Goal: Check status

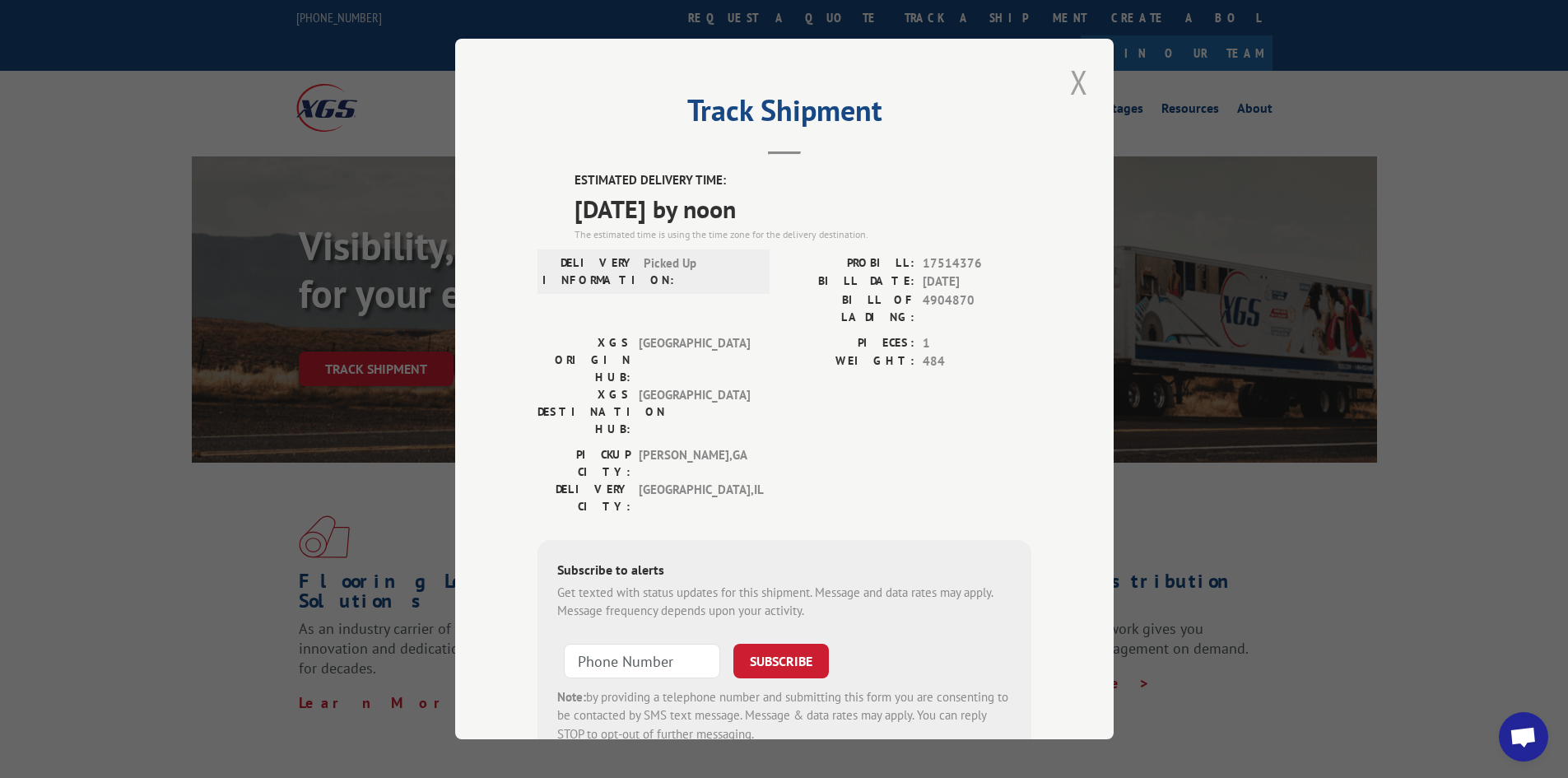
click at [1066, 76] on button "Close modal" at bounding box center [1078, 81] width 28 height 45
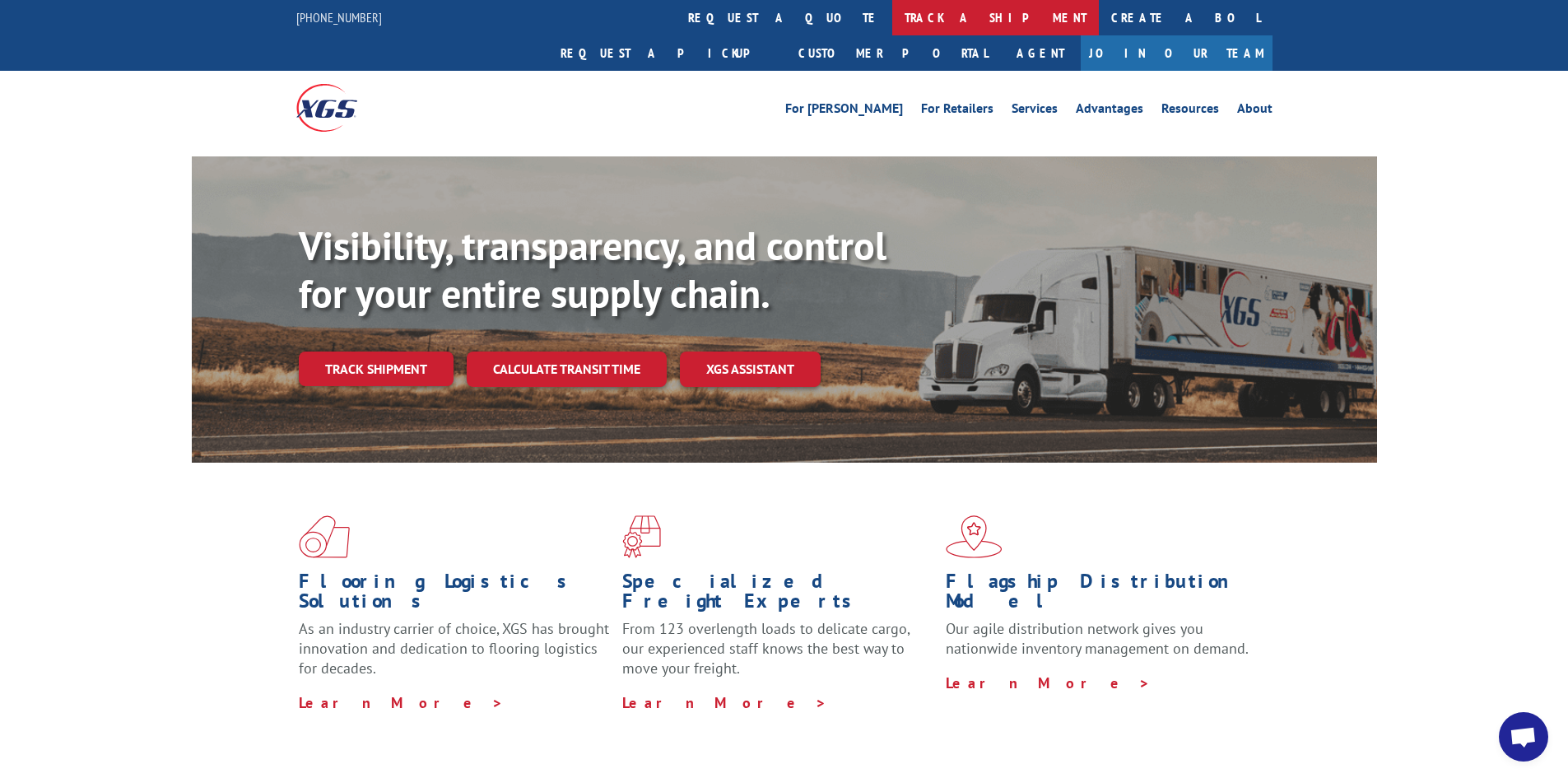
click at [892, 20] on link "track a shipment" at bounding box center [995, 18] width 206 height 36
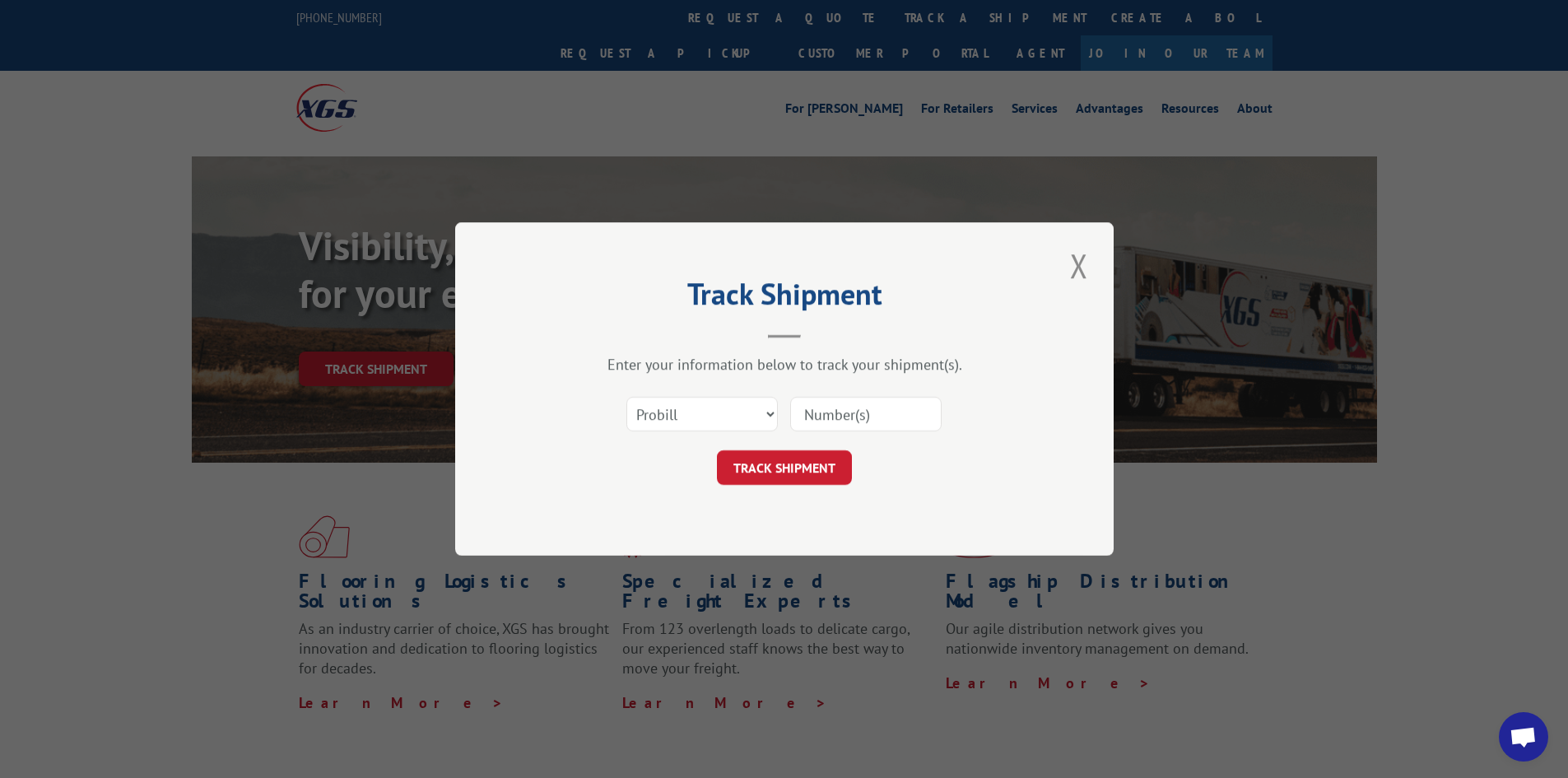
click at [823, 411] on input at bounding box center [866, 414] width 151 height 35
paste input "172244956"
type input "172244956"
click at [778, 464] on button "TRACK SHIPMENT" at bounding box center [784, 467] width 135 height 35
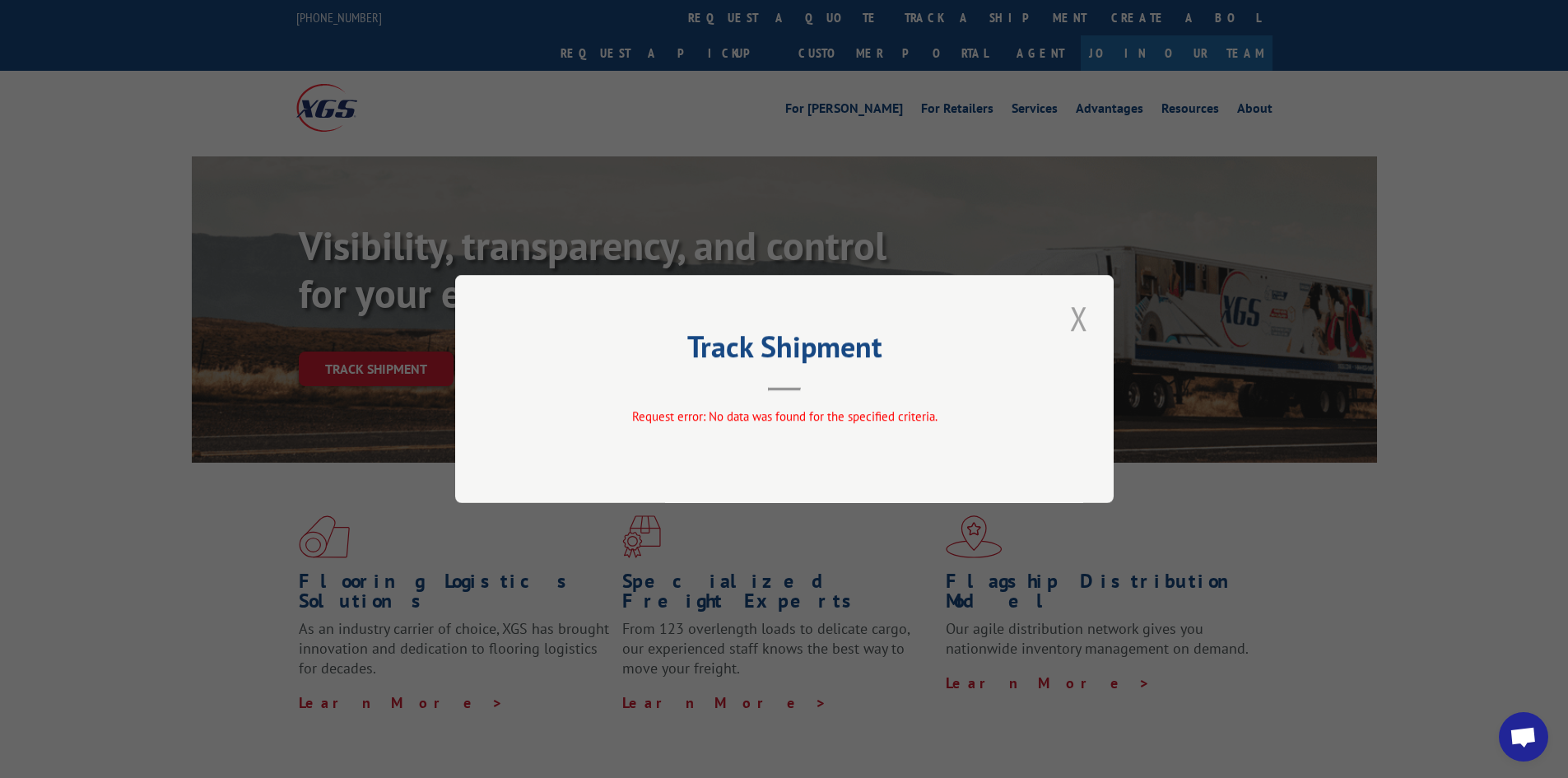
click at [1078, 311] on button "Close modal" at bounding box center [1078, 317] width 28 height 45
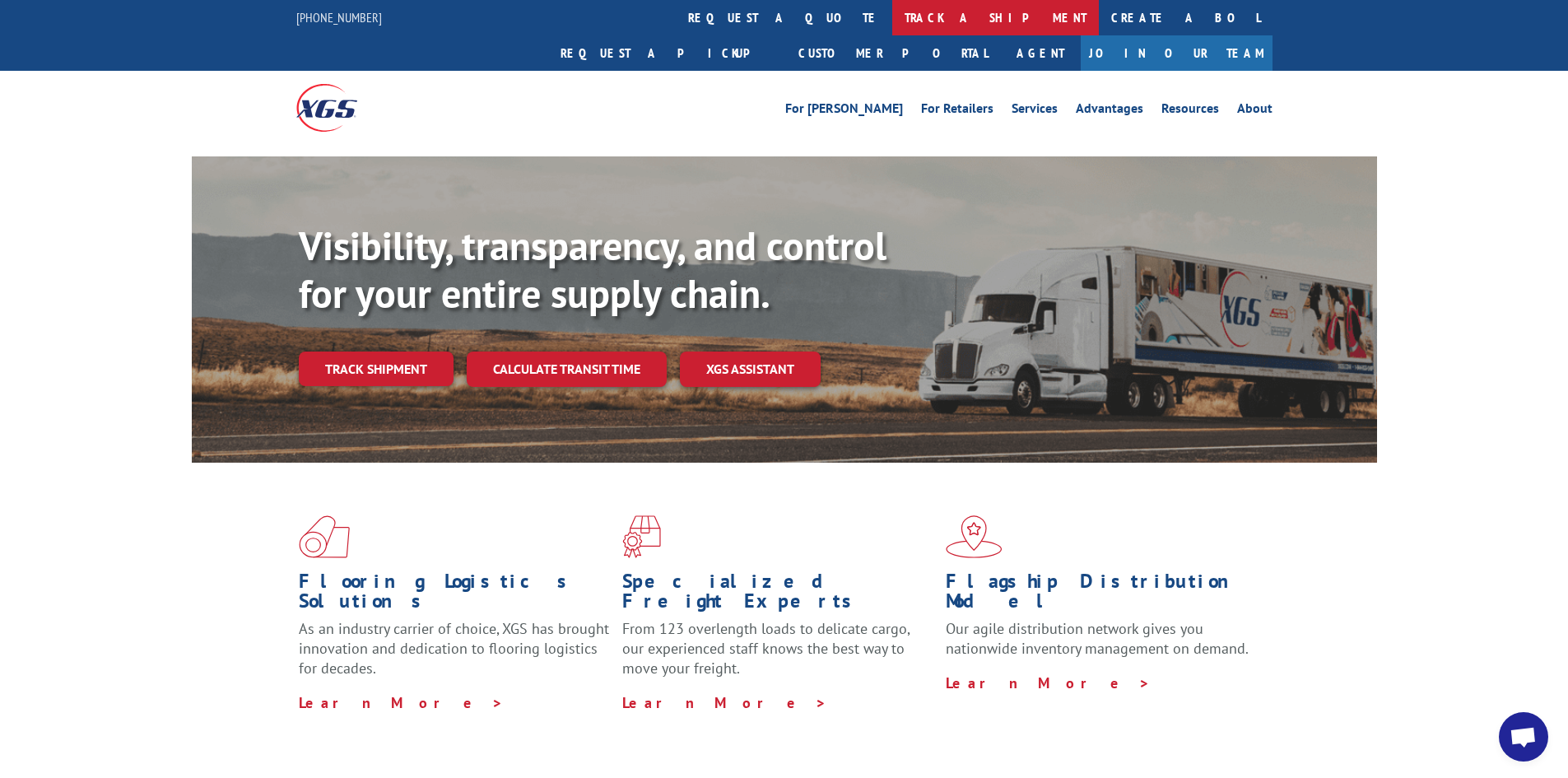
click at [892, 14] on link "track a shipment" at bounding box center [995, 18] width 206 height 36
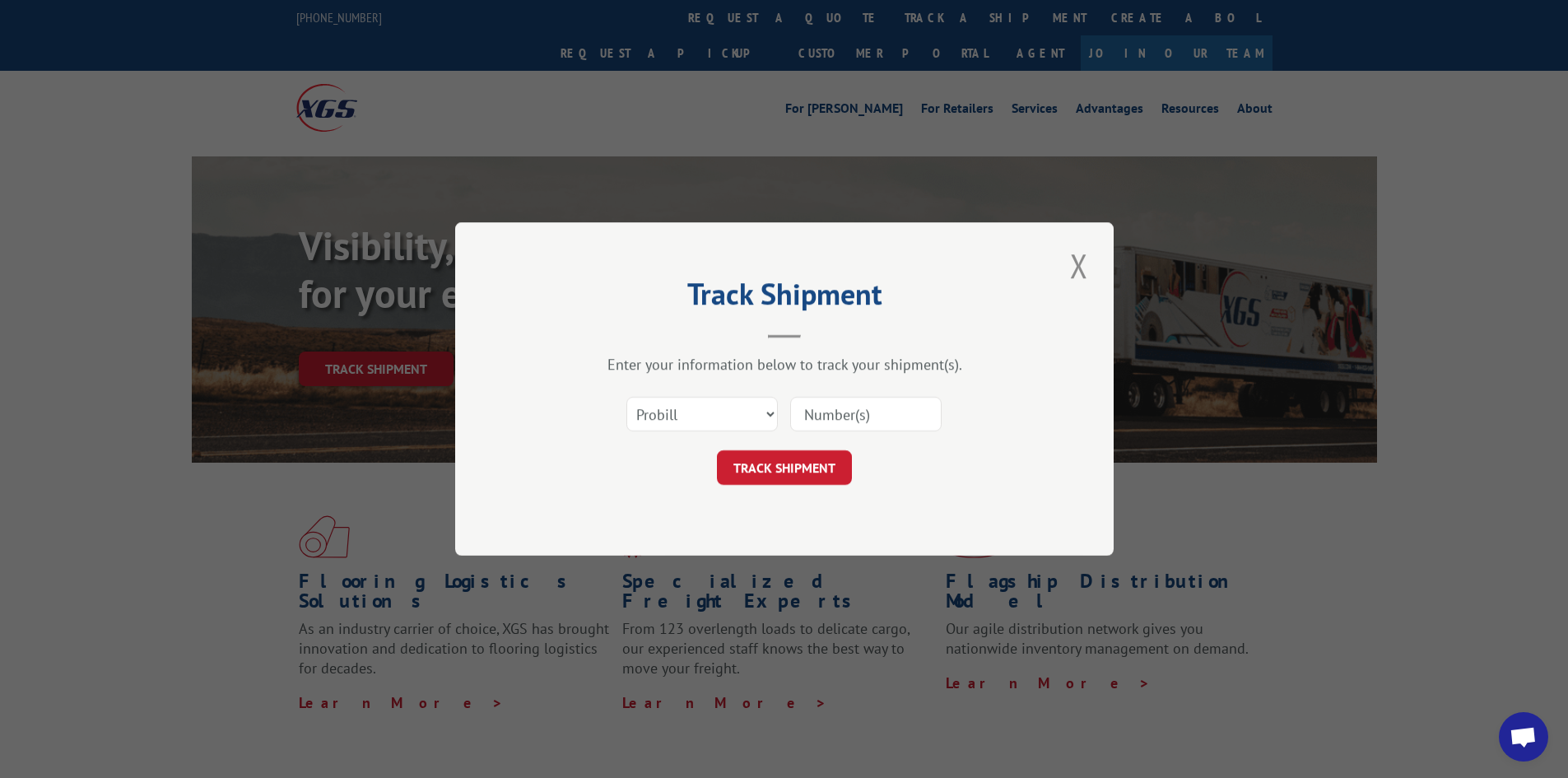
click at [820, 406] on input at bounding box center [866, 414] width 151 height 35
paste input "172244956"
type input "172244956"
click at [810, 472] on button "TRACK SHIPMENT" at bounding box center [784, 467] width 135 height 35
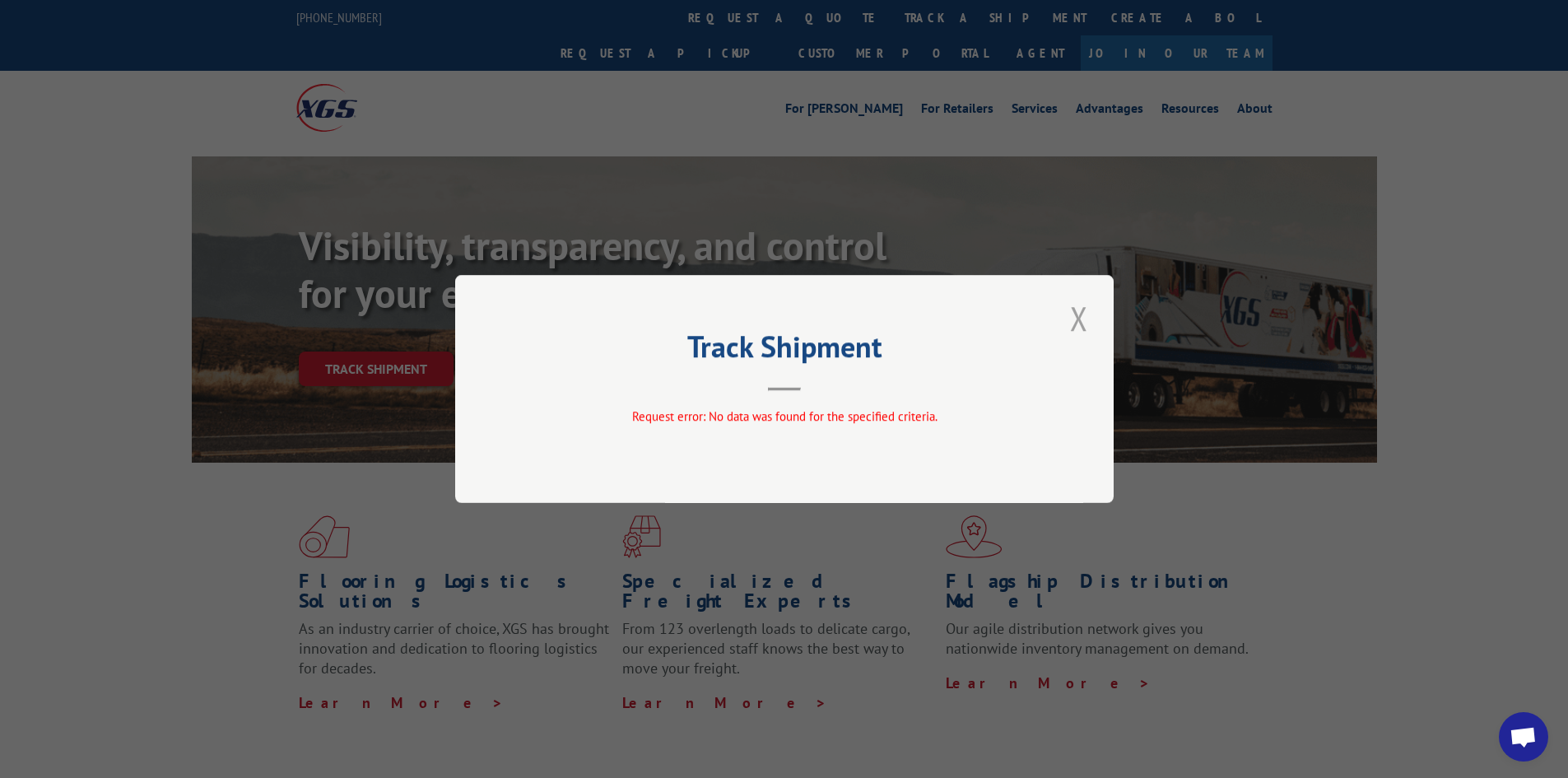
click at [1070, 310] on button "Close modal" at bounding box center [1078, 317] width 28 height 45
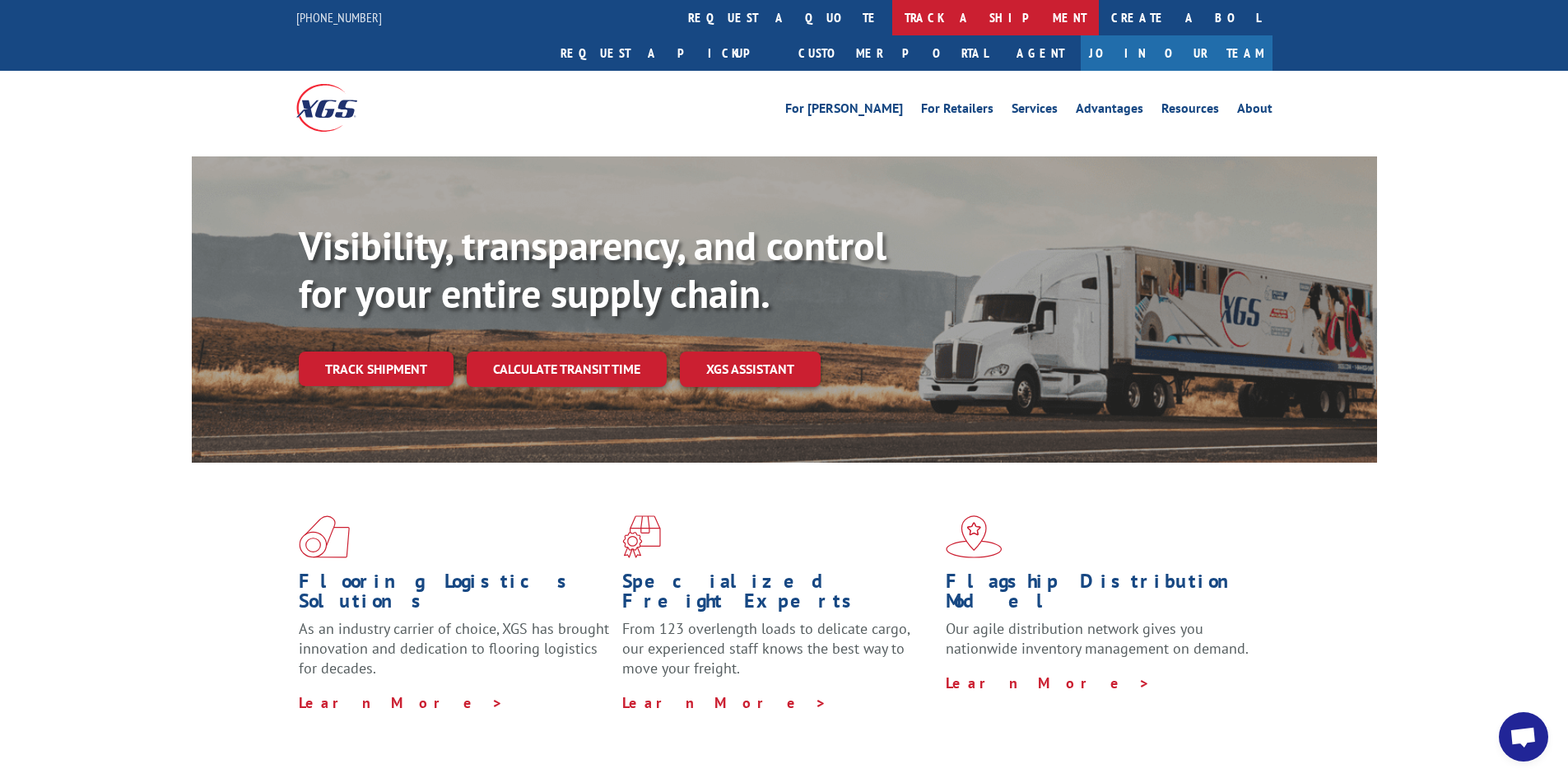
click at [892, 10] on link "track a shipment" at bounding box center [995, 18] width 206 height 36
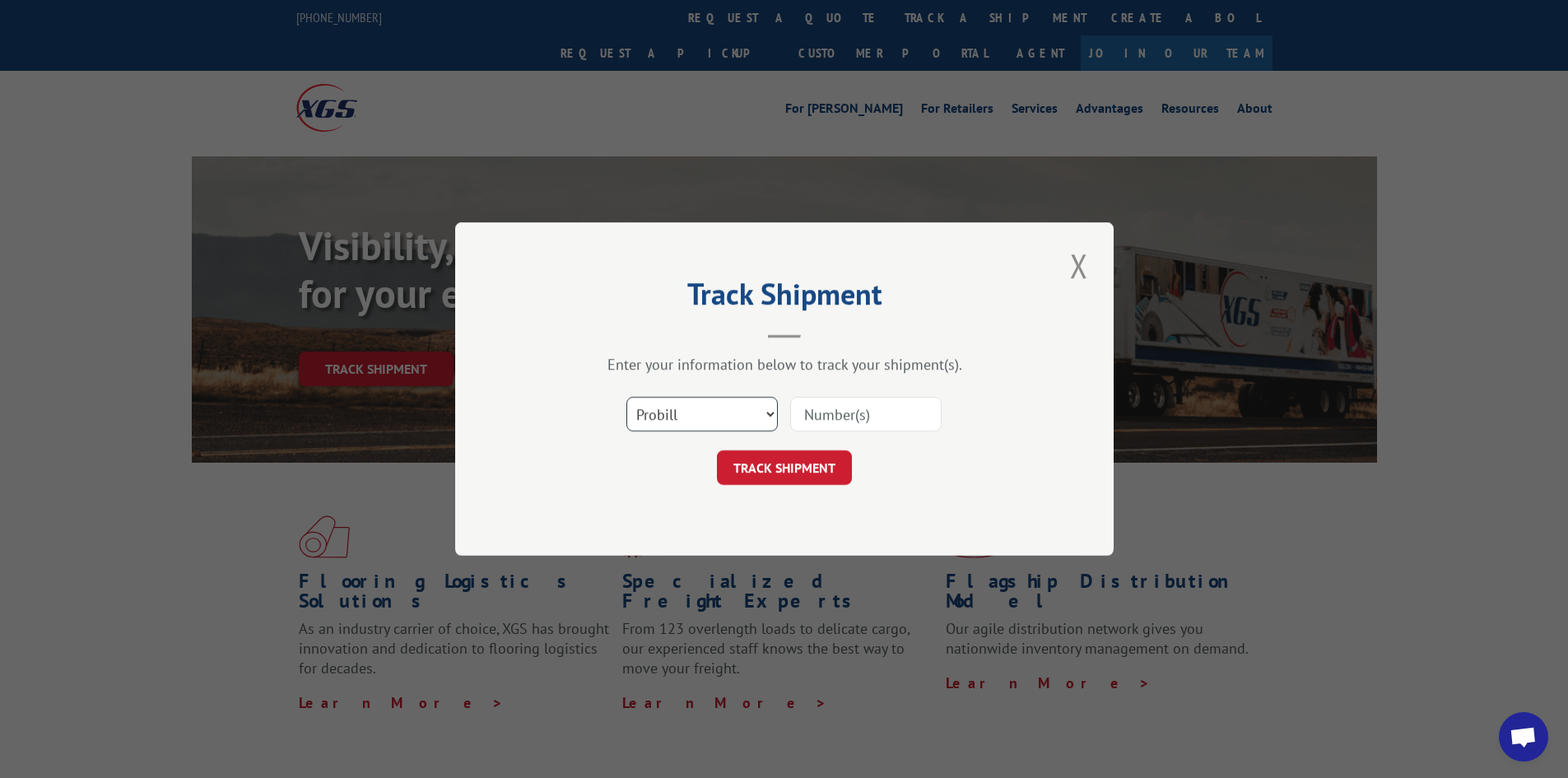
drag, startPoint x: 659, startPoint y: 424, endPoint x: 673, endPoint y: 430, distance: 15.2
click at [659, 424] on select "Select category... Probill BOL PO" at bounding box center [701, 414] width 151 height 35
select select "bol"
click at [626, 397] on select "Select category... Probill BOL PO" at bounding box center [701, 414] width 151 height 35
click at [859, 415] on input at bounding box center [866, 414] width 151 height 35
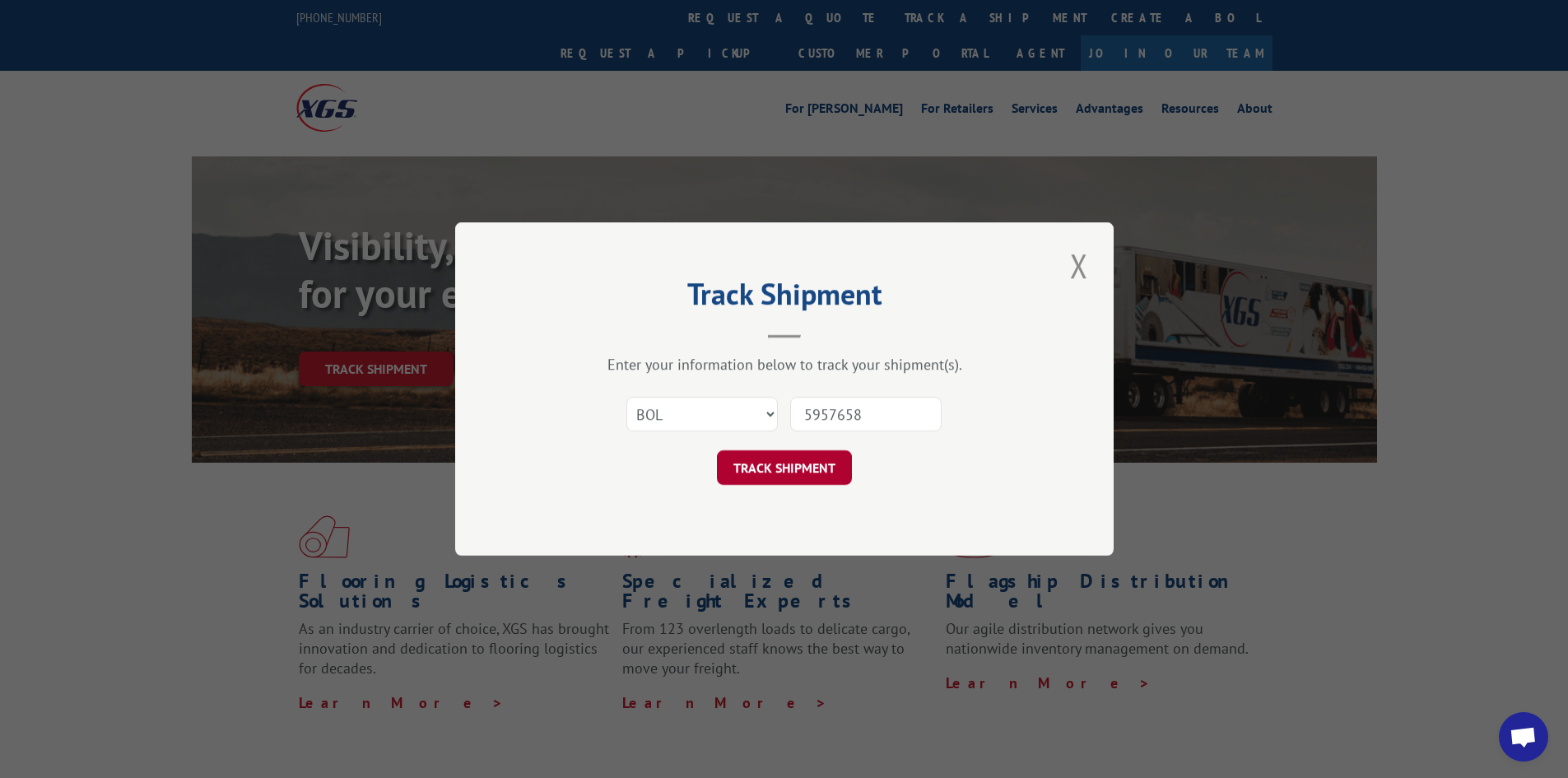
type input "5957658"
click at [790, 466] on button "TRACK SHIPMENT" at bounding box center [784, 467] width 135 height 35
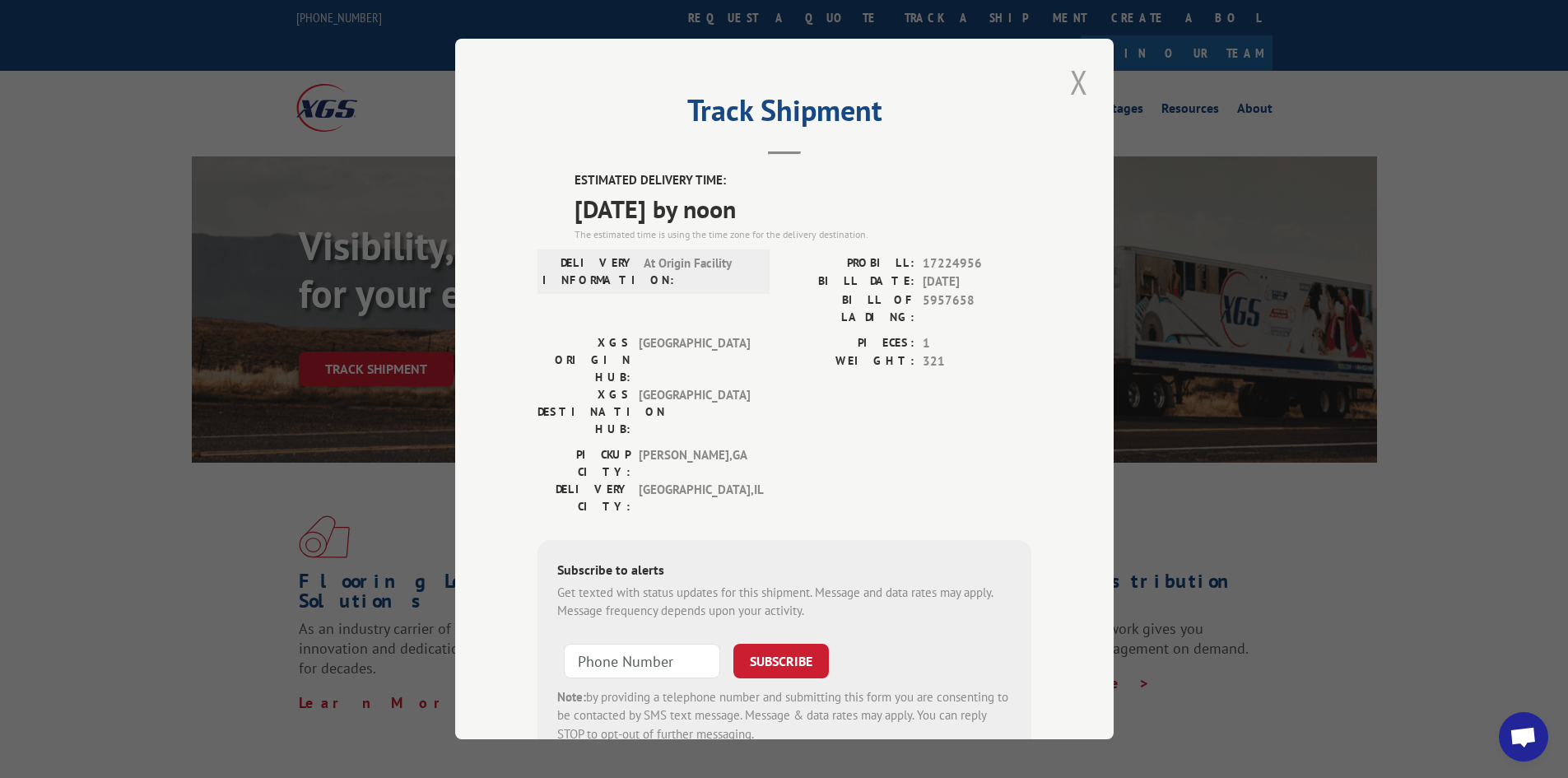
click at [1070, 83] on button "Close modal" at bounding box center [1078, 81] width 28 height 45
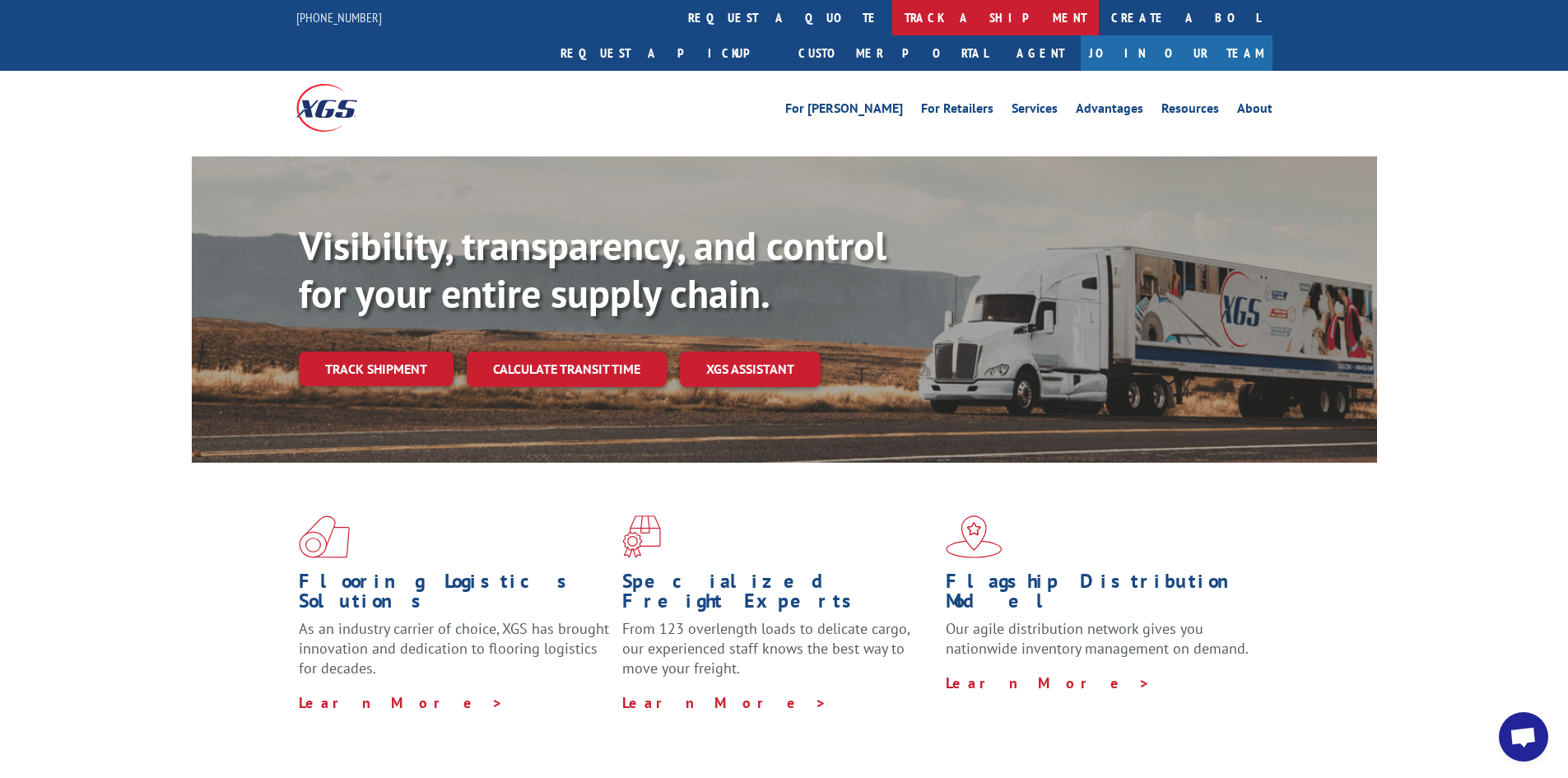
click at [892, 19] on link "track a shipment" at bounding box center [995, 18] width 206 height 36
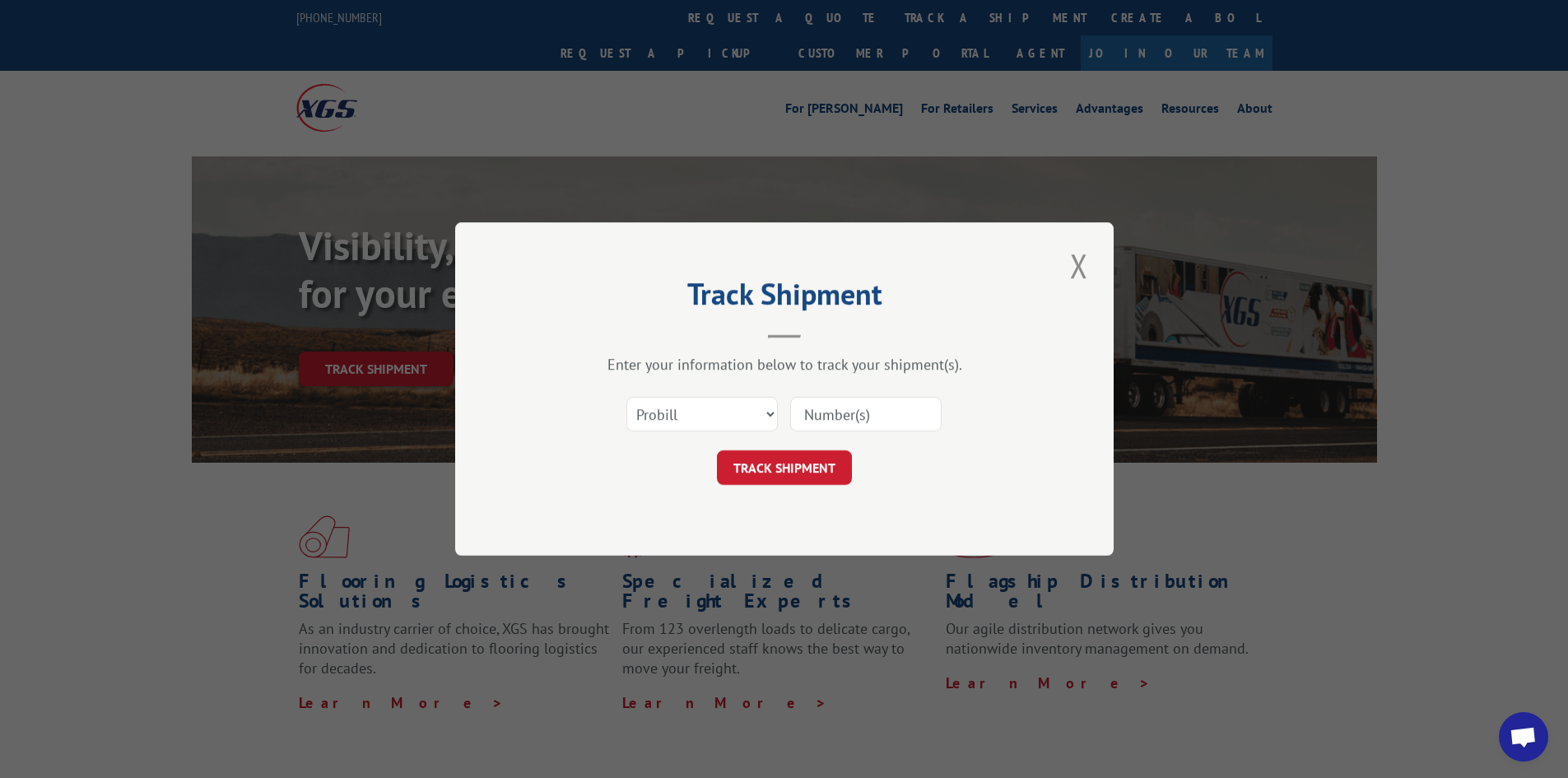
click at [810, 413] on input at bounding box center [866, 414] width 151 height 35
type input "17224956"
click at [807, 467] on button "TRACK SHIPMENT" at bounding box center [784, 467] width 135 height 35
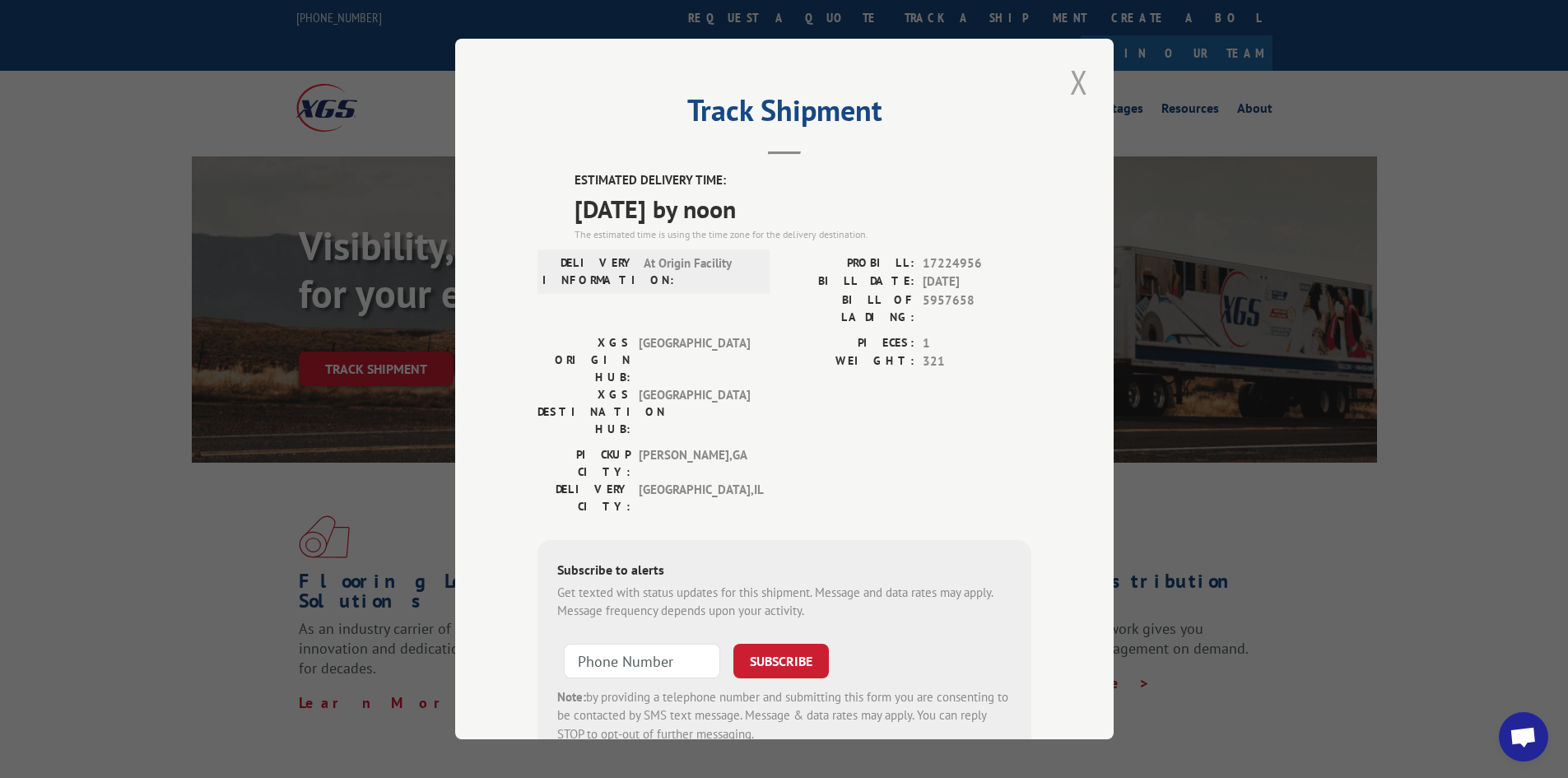
click at [1068, 82] on button "Close modal" at bounding box center [1078, 81] width 28 height 45
